Goal: Complete application form

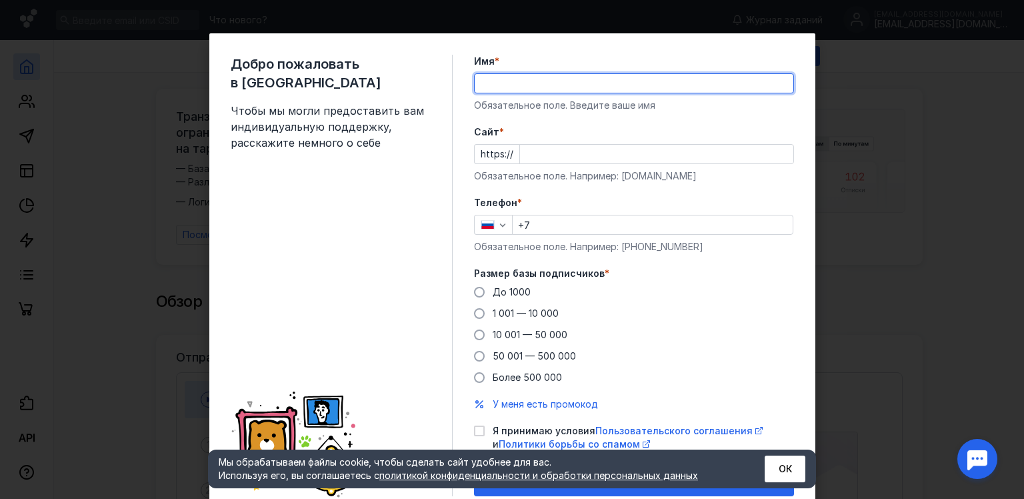
click at [536, 89] on input "Имя *" at bounding box center [634, 83] width 319 height 19
type input "Aterna"
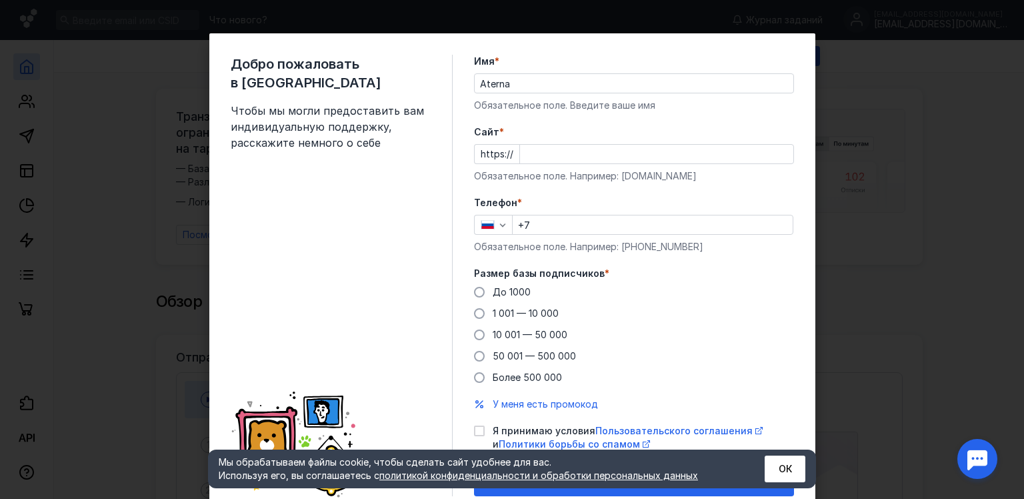
click at [511, 144] on div "https://" at bounding box center [634, 154] width 320 height 20
click at [520, 147] on input "Cайт *" at bounding box center [656, 154] width 273 height 19
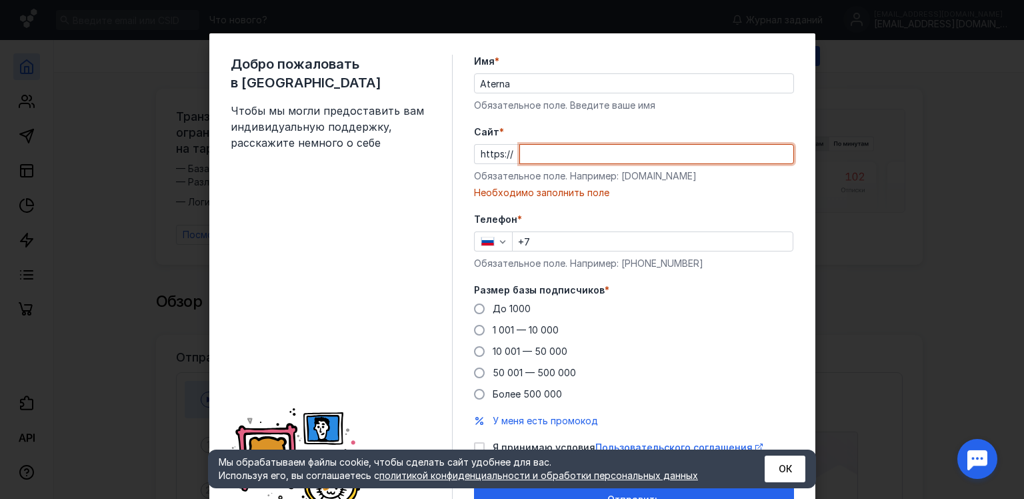
paste input "[DOMAIN_NAME]/"
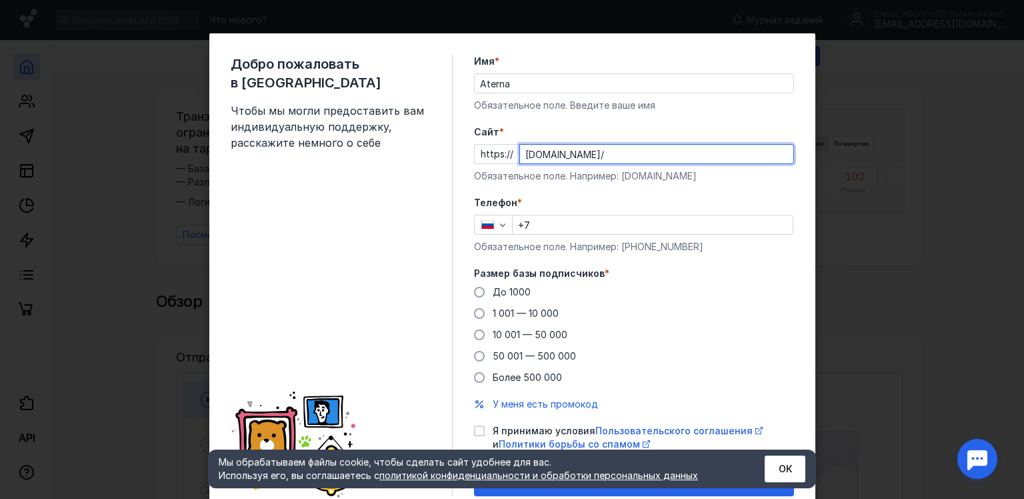
click at [520, 155] on input "[DOMAIN_NAME]/" at bounding box center [656, 154] width 273 height 19
type input "[DOMAIN_NAME]/"
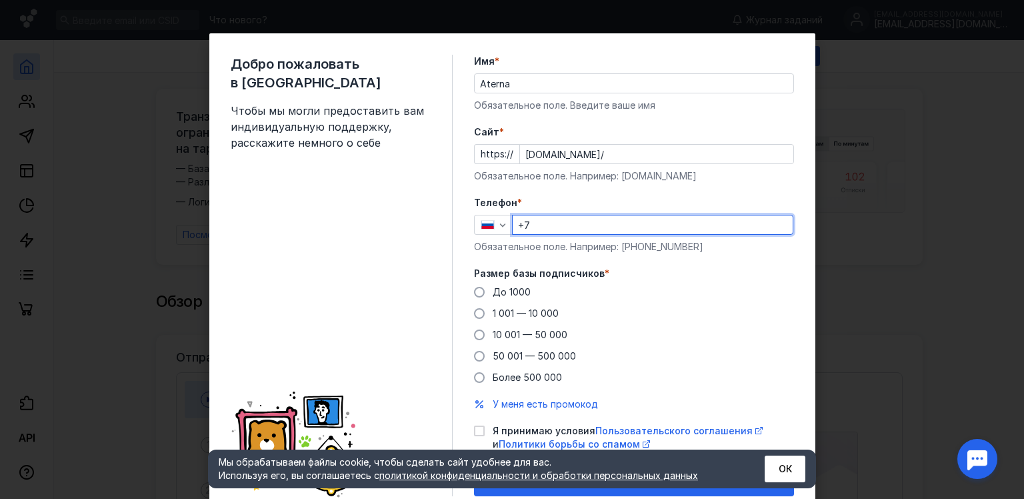
click at [544, 224] on input "+7" at bounding box center [653, 224] width 280 height 19
type input "[PHONE_NUMBER]"
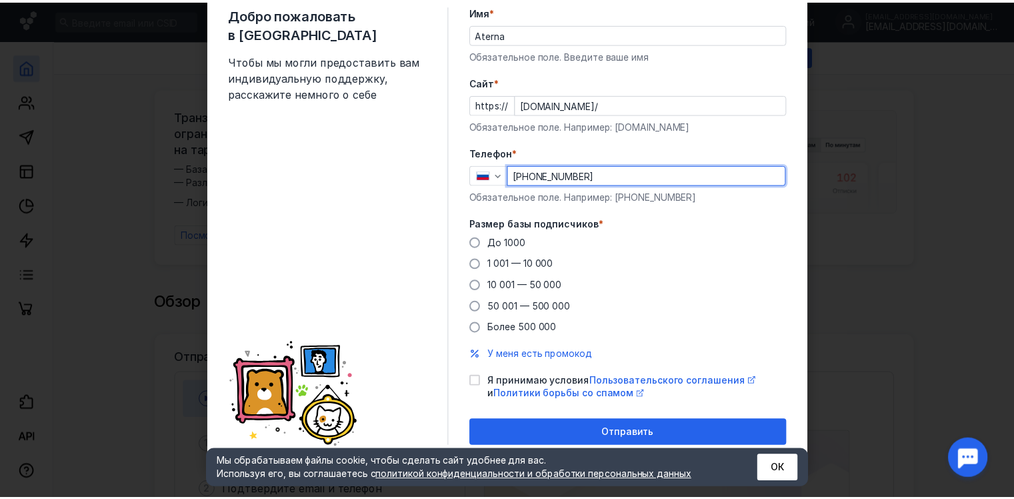
scroll to position [52, 0]
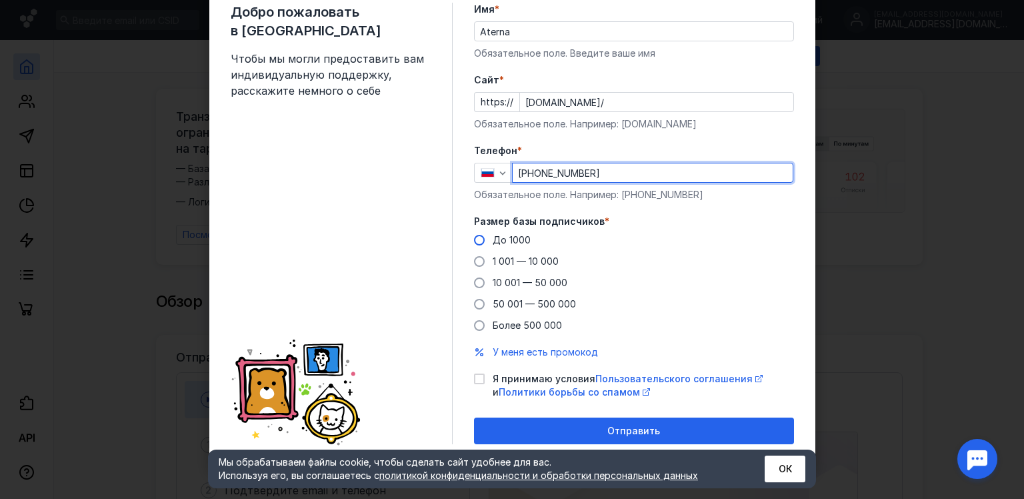
click at [478, 237] on span at bounding box center [479, 240] width 11 height 11
click at [0, 0] on input "До 1000" at bounding box center [0, 0] width 0 height 0
click at [475, 380] on icon at bounding box center [479, 378] width 9 height 9
click at [475, 380] on input "Я принимаю условия Пользовательского соглашения и Политики борьбы со спамом" at bounding box center [478, 376] width 9 height 9
checkbox input "true"
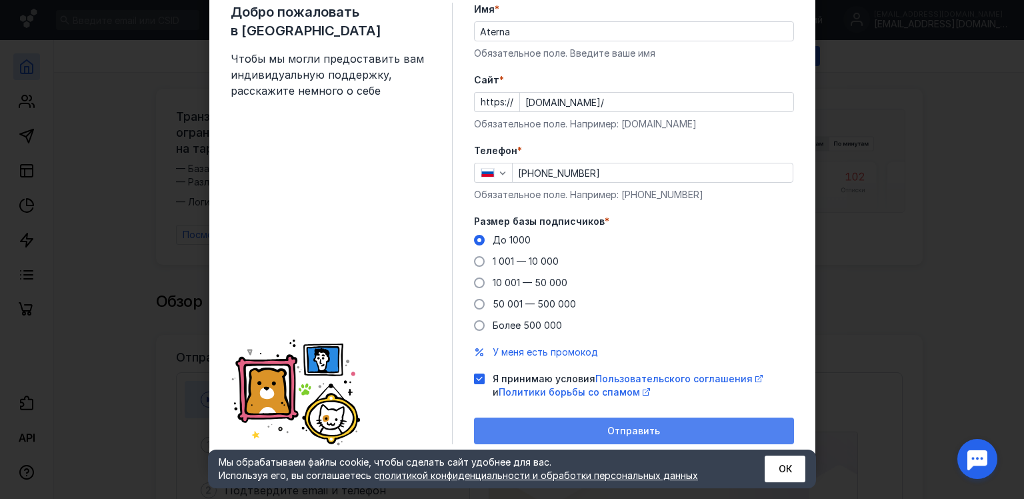
click at [539, 426] on div "Отправить" at bounding box center [634, 430] width 307 height 11
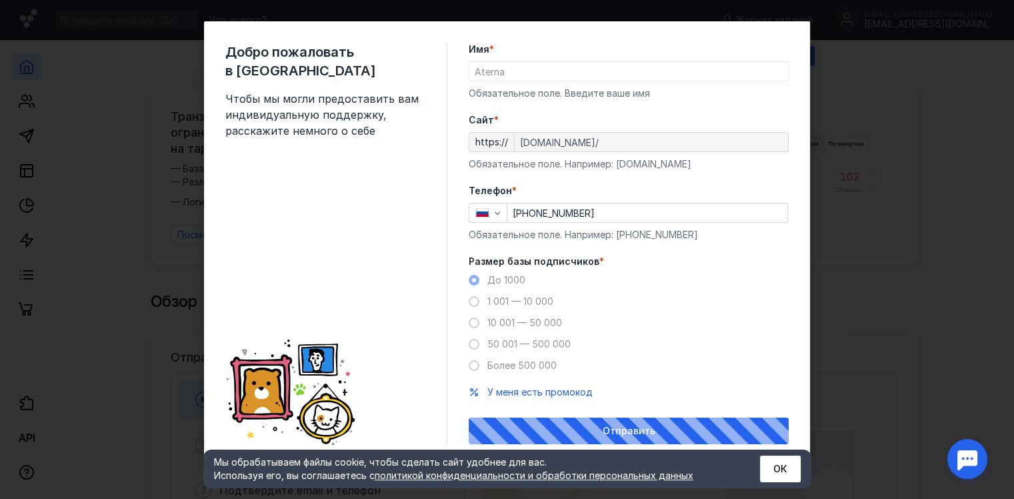
scroll to position [12, 0]
click at [787, 465] on button "ОК" at bounding box center [780, 468] width 41 height 27
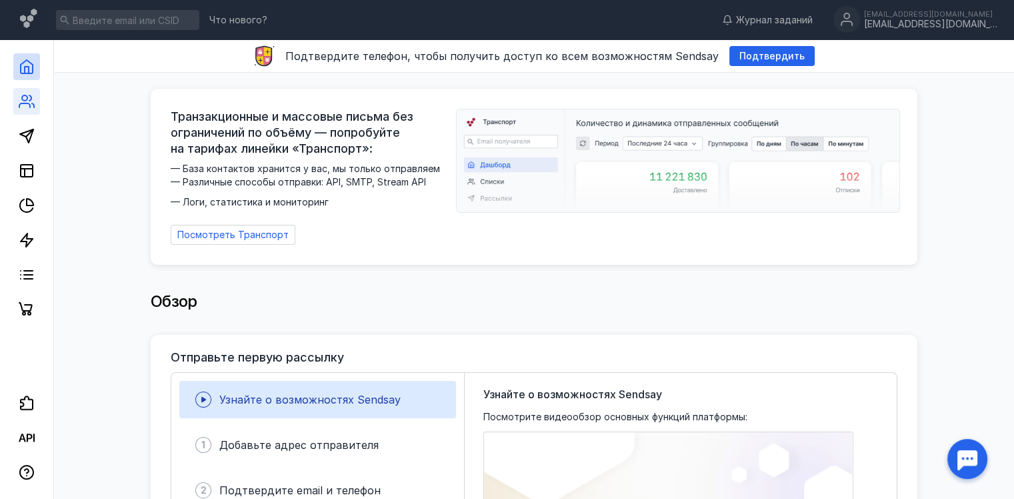
click at [21, 113] on link at bounding box center [26, 101] width 27 height 27
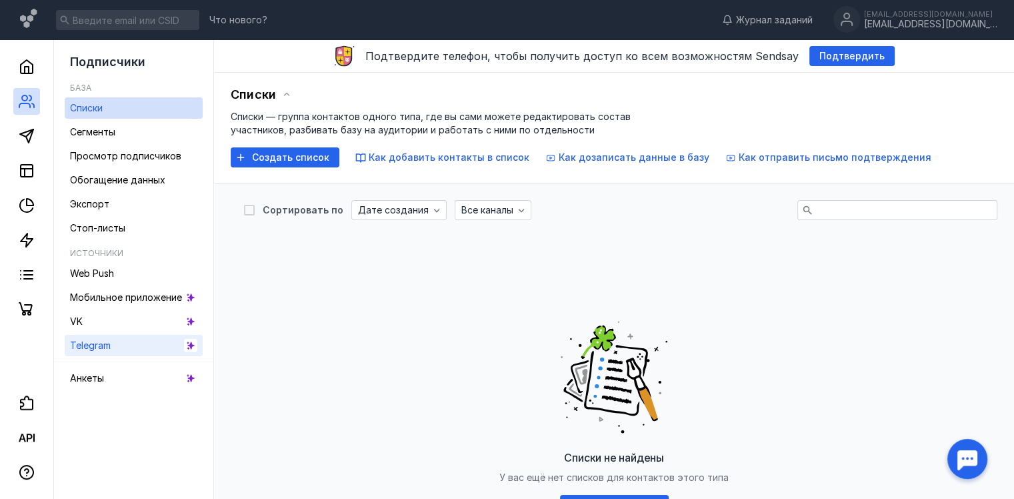
click at [141, 336] on link "Telegram" at bounding box center [134, 345] width 138 height 21
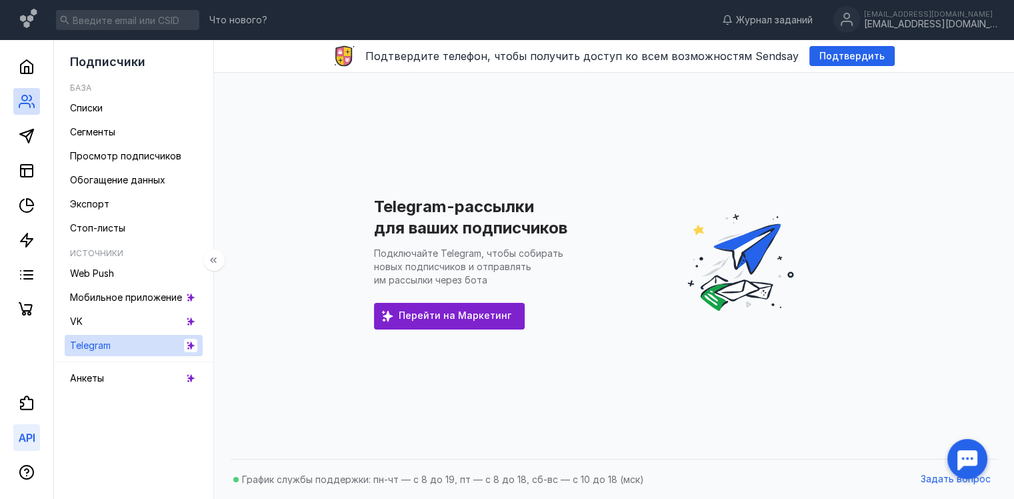
click at [27, 436] on icon at bounding box center [30, 437] width 6 height 8
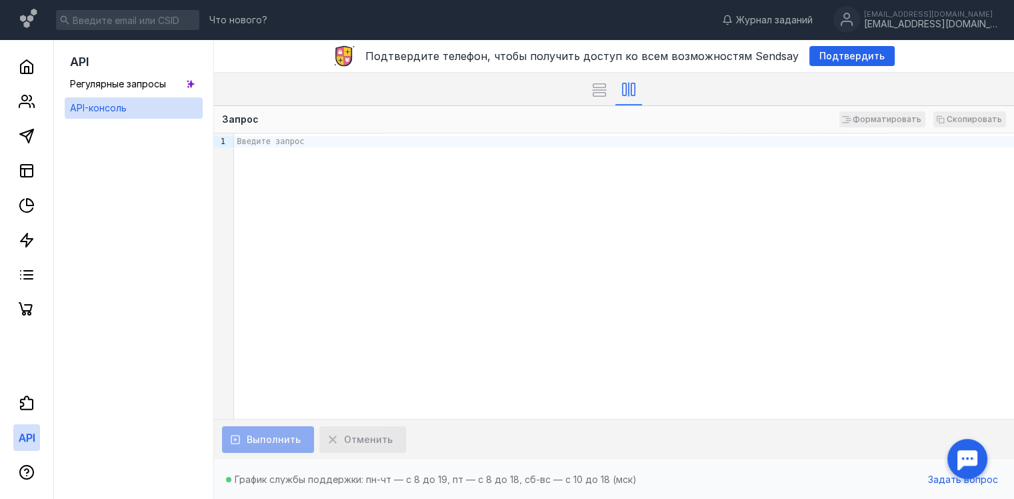
click at [445, 452] on div "Выполнить Отменить" at bounding box center [614, 439] width 800 height 41
click at [29, 75] on link at bounding box center [26, 66] width 27 height 27
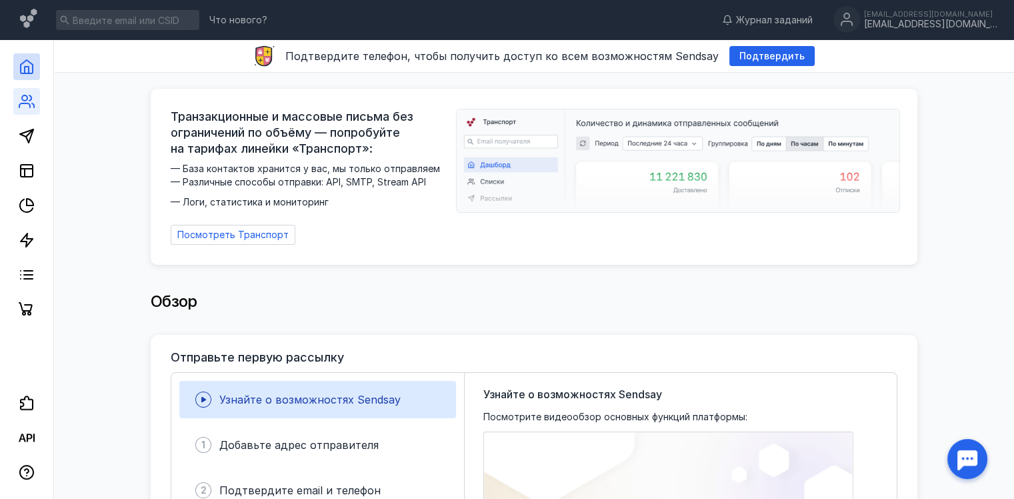
click at [27, 93] on link at bounding box center [26, 101] width 27 height 27
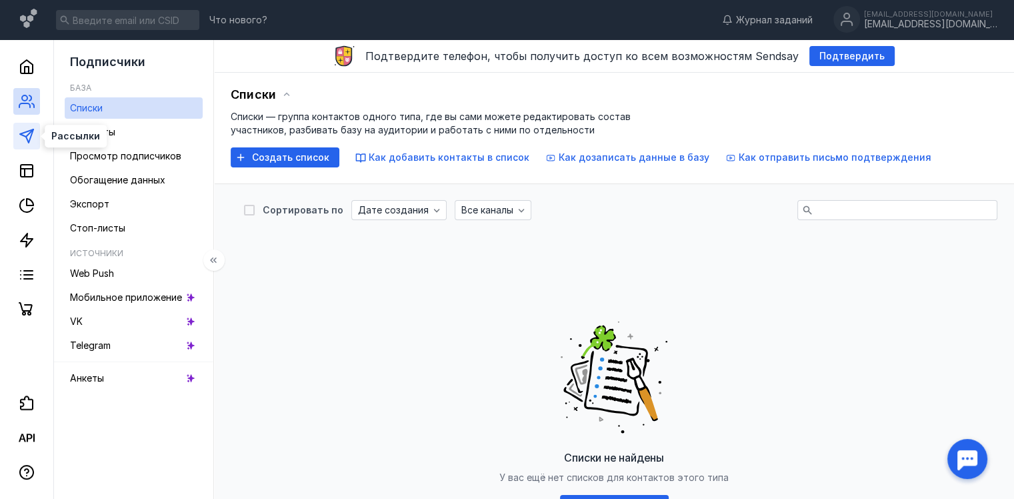
click at [27, 139] on polygon at bounding box center [26, 135] width 13 height 13
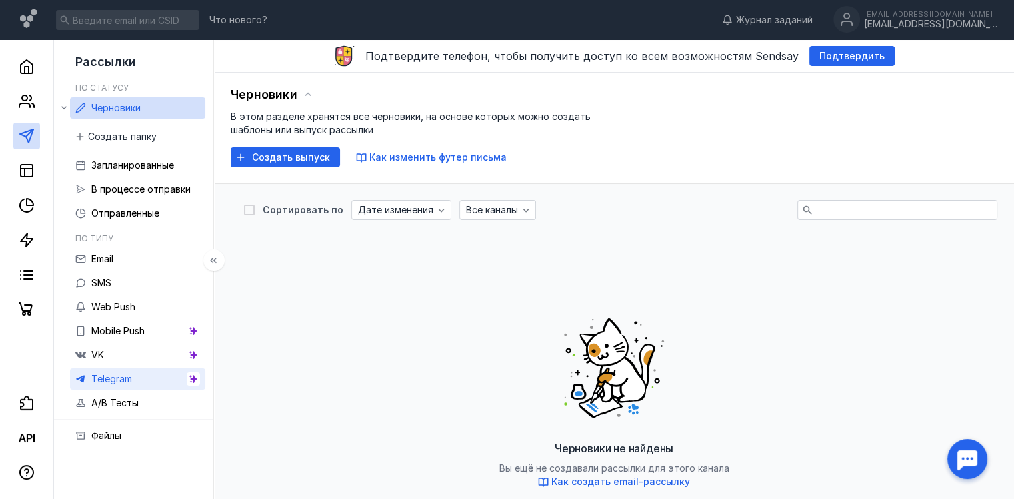
click at [119, 373] on span "Telegram" at bounding box center [111, 378] width 41 height 11
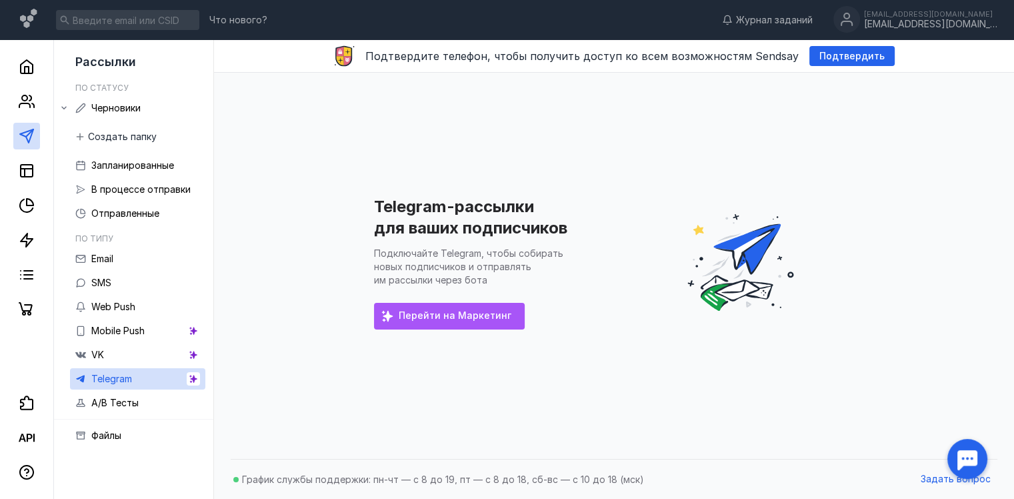
click at [473, 319] on span "Перейти на Маркетинг" at bounding box center [455, 315] width 113 height 11
click at [135, 271] on ul "Email SMS Web Push Mobile Push VK Telegram A/B Тесты" at bounding box center [137, 330] width 135 height 165
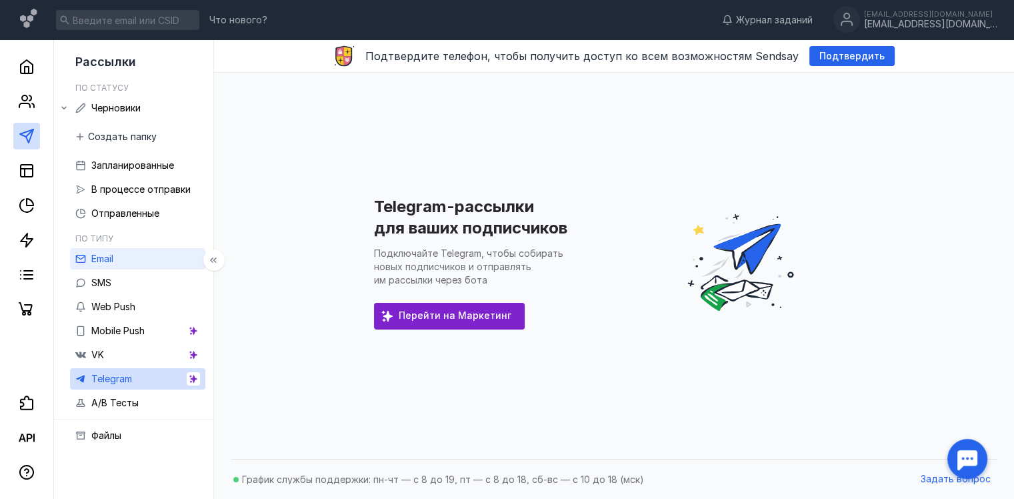
click at [131, 263] on link "Email" at bounding box center [137, 258] width 135 height 21
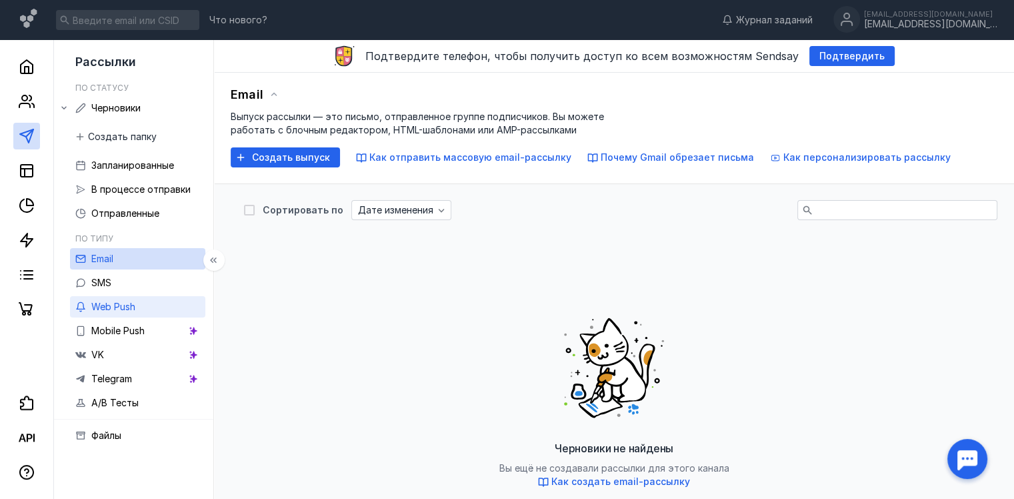
click at [121, 316] on link "Web Push" at bounding box center [137, 306] width 135 height 21
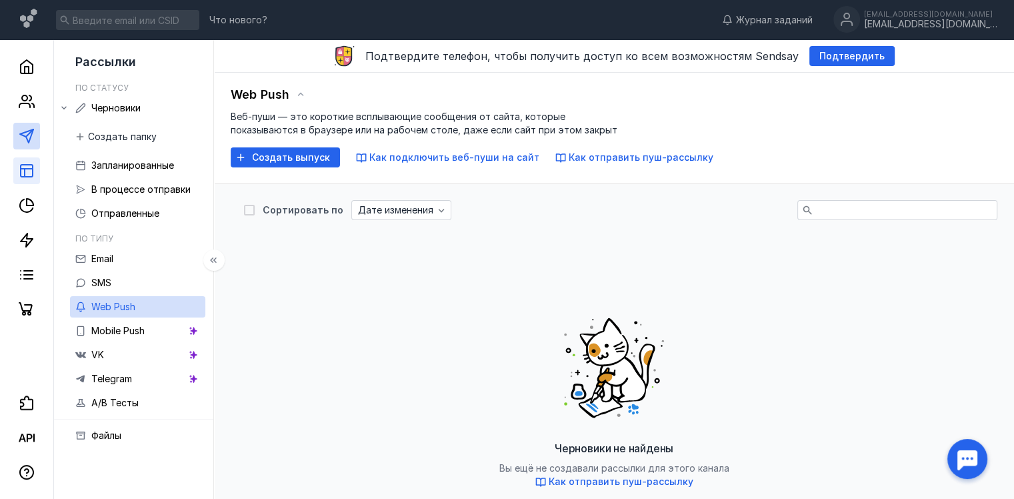
click at [26, 179] on link at bounding box center [26, 170] width 27 height 27
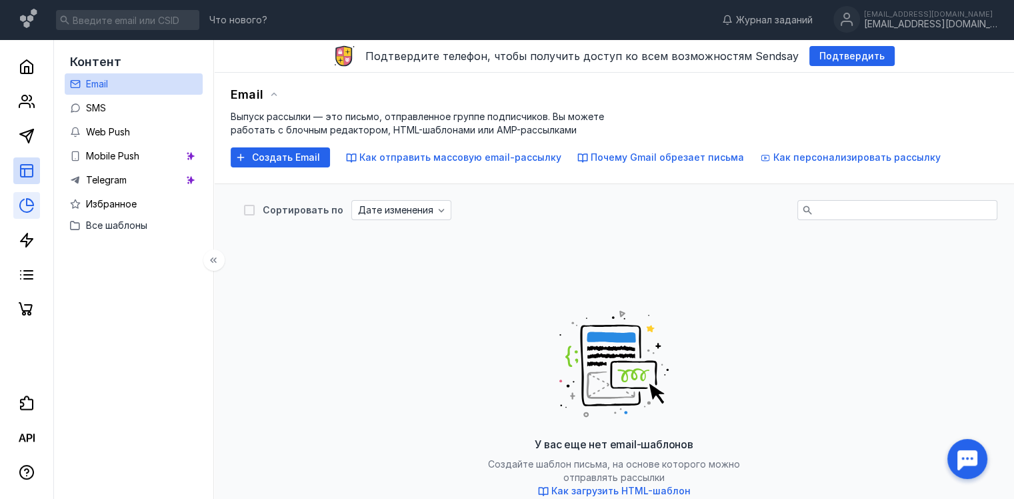
click at [23, 196] on link at bounding box center [26, 205] width 27 height 27
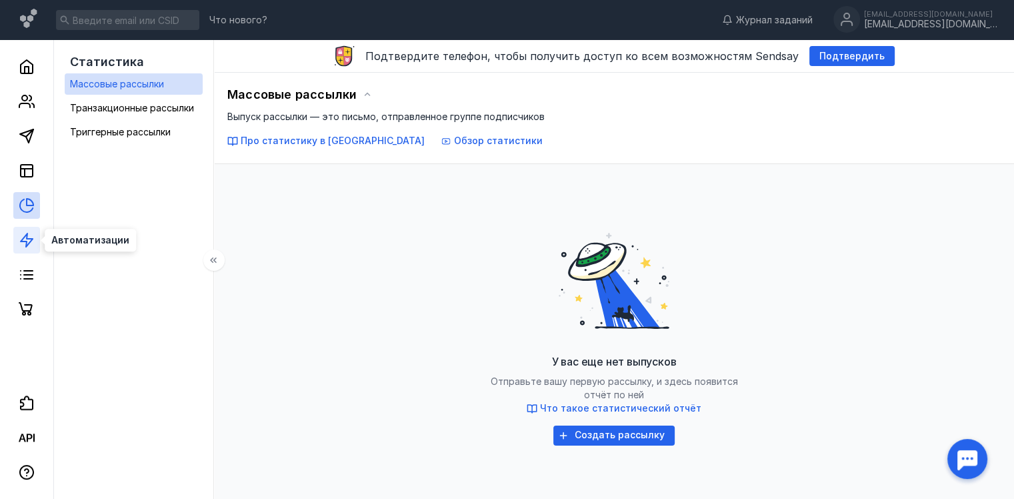
click at [27, 237] on polygon at bounding box center [27, 239] width 12 height 13
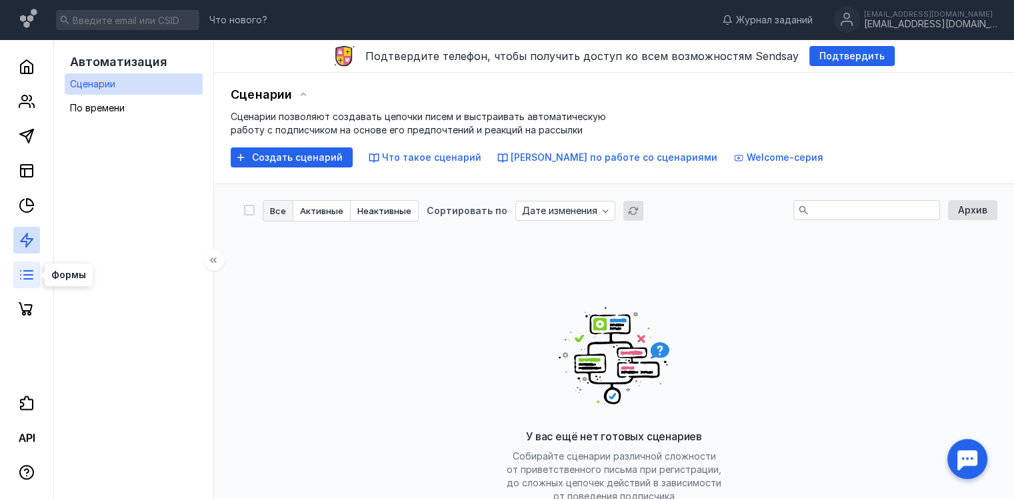
click at [29, 279] on line at bounding box center [28, 279] width 9 height 0
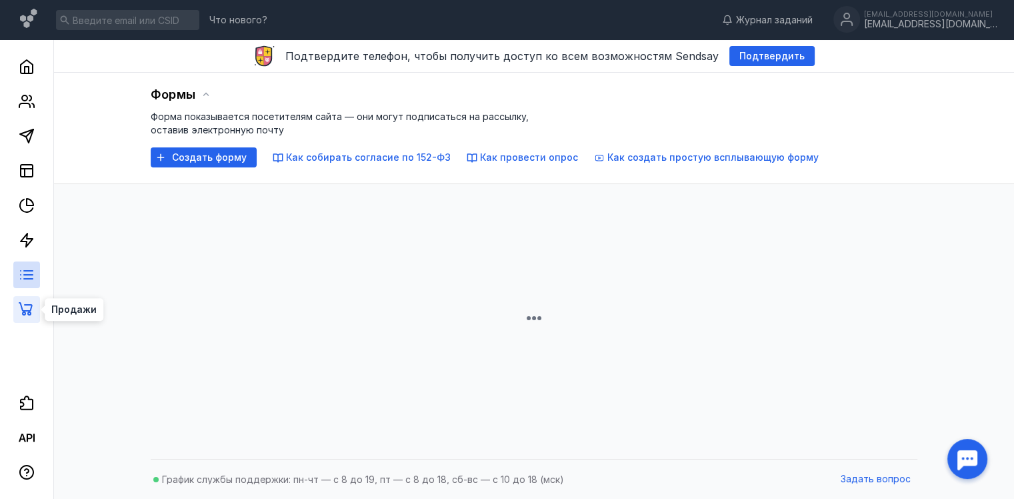
click at [27, 312] on icon at bounding box center [27, 309] width 16 height 16
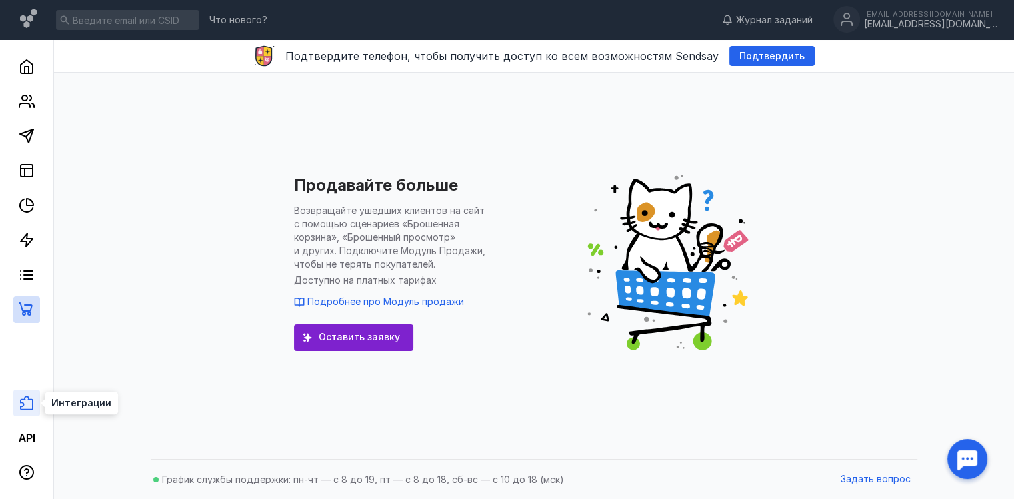
click at [27, 399] on icon at bounding box center [27, 403] width 16 height 16
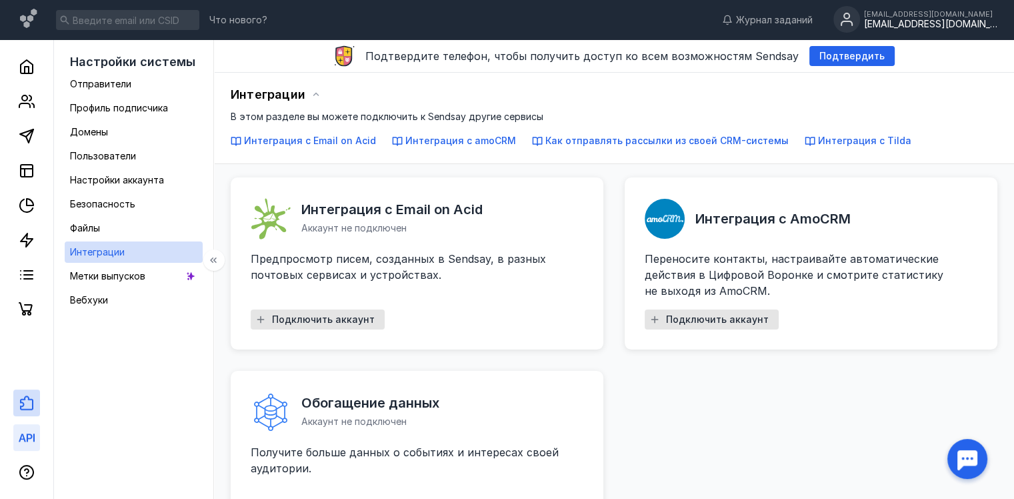
click at [27, 437] on icon at bounding box center [30, 437] width 6 height 8
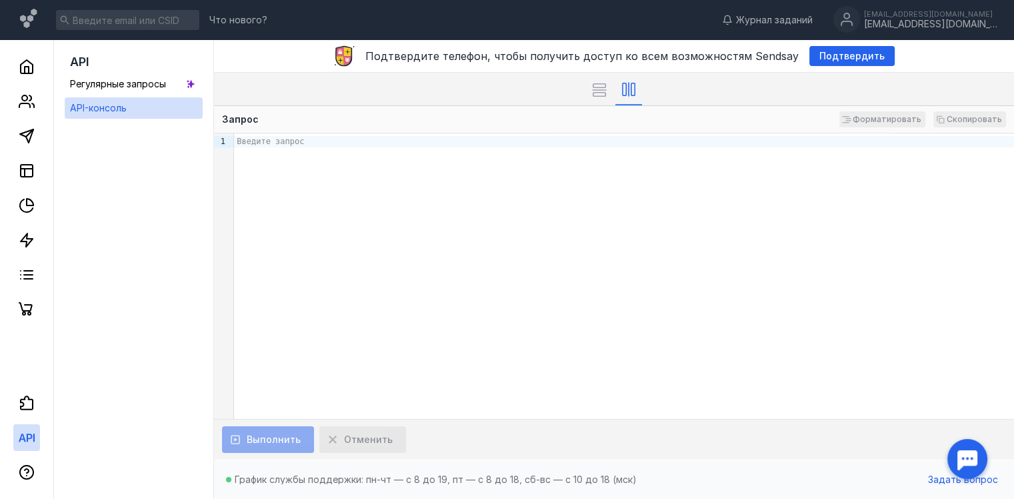
click at [282, 148] on div "Введите запрос" at bounding box center [624, 275] width 780 height 285
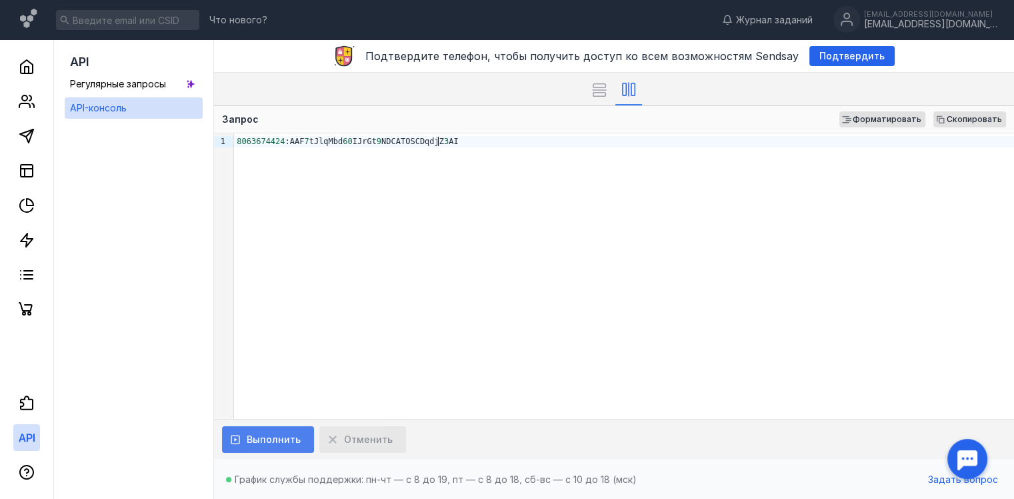
click at [277, 435] on span "Выполнить" at bounding box center [274, 439] width 54 height 11
